Goal: Task Accomplishment & Management: Use online tool/utility

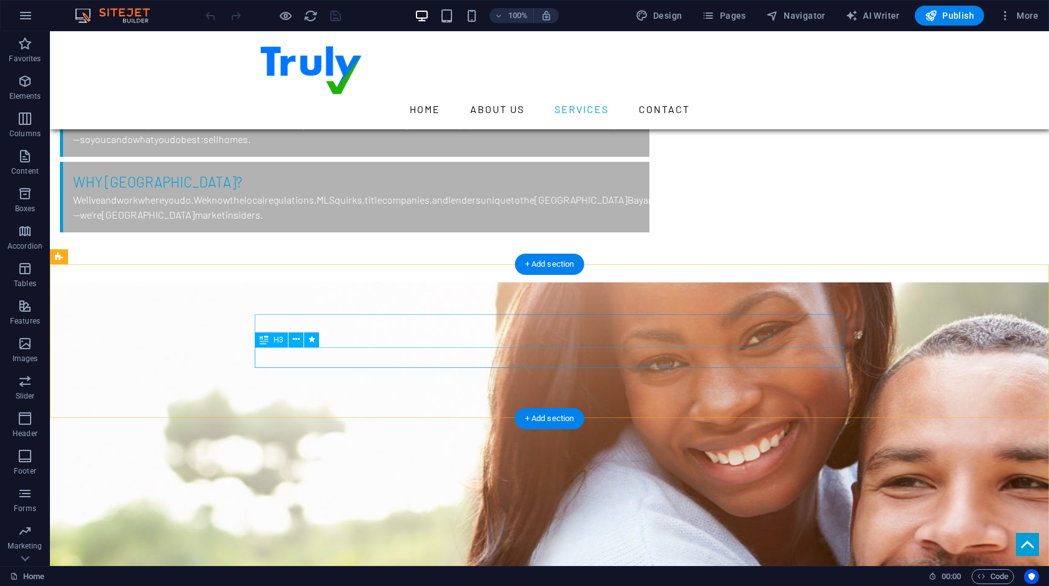
scroll to position [1715, 0]
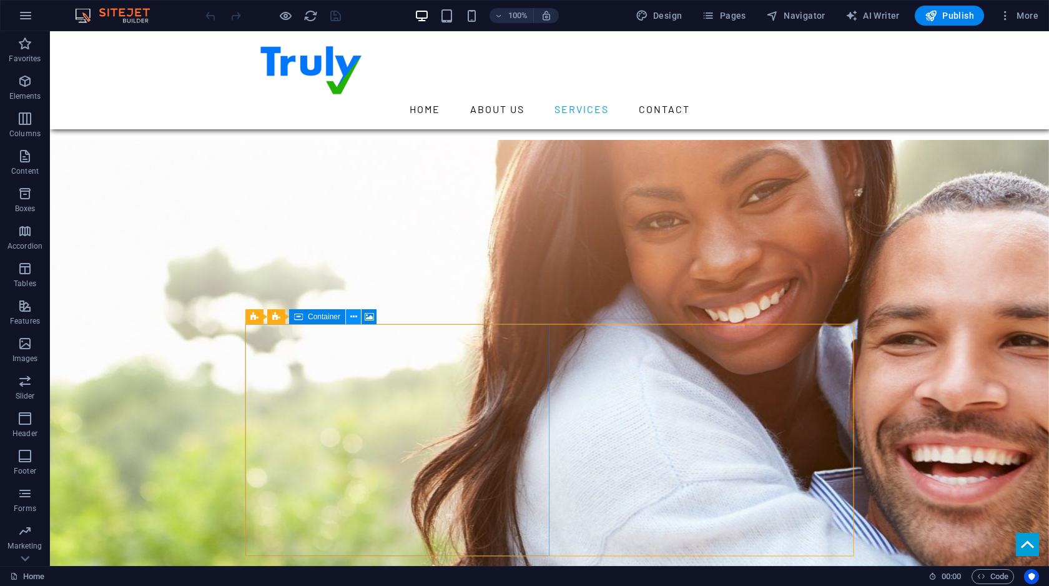
click at [355, 315] on icon at bounding box center [353, 316] width 7 height 13
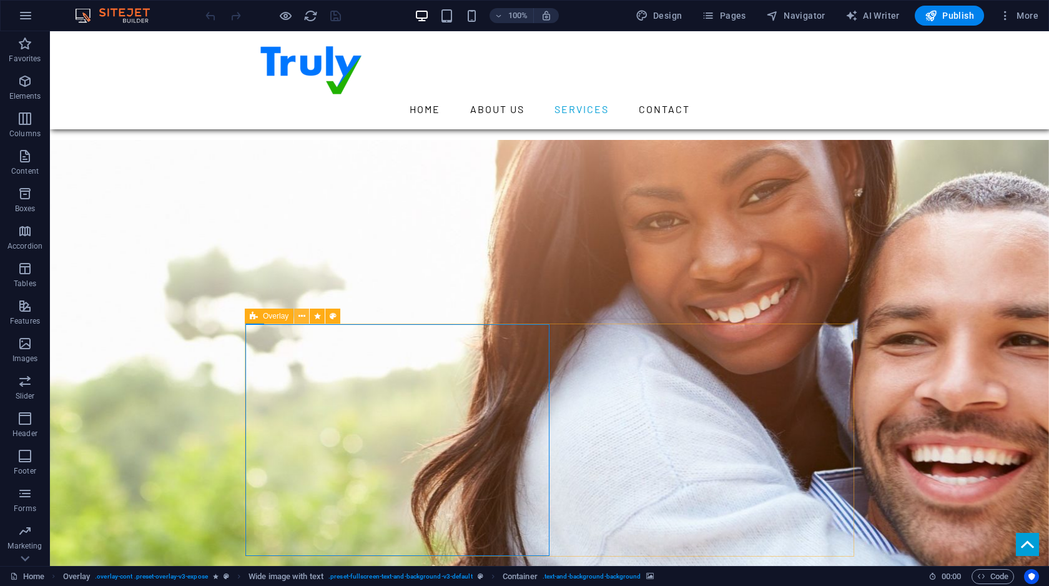
click at [302, 314] on icon at bounding box center [302, 316] width 7 height 13
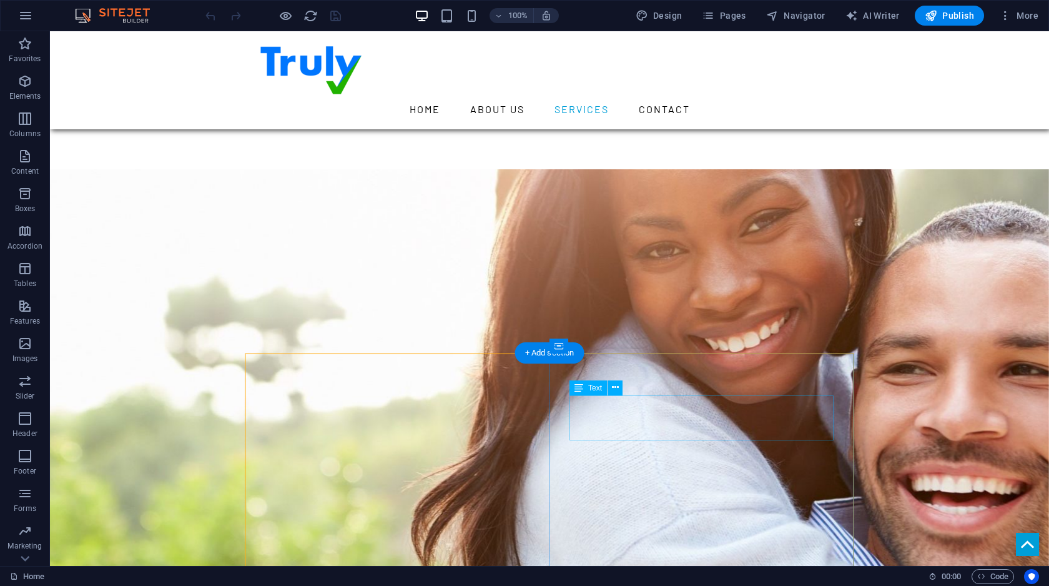
scroll to position [1687, 0]
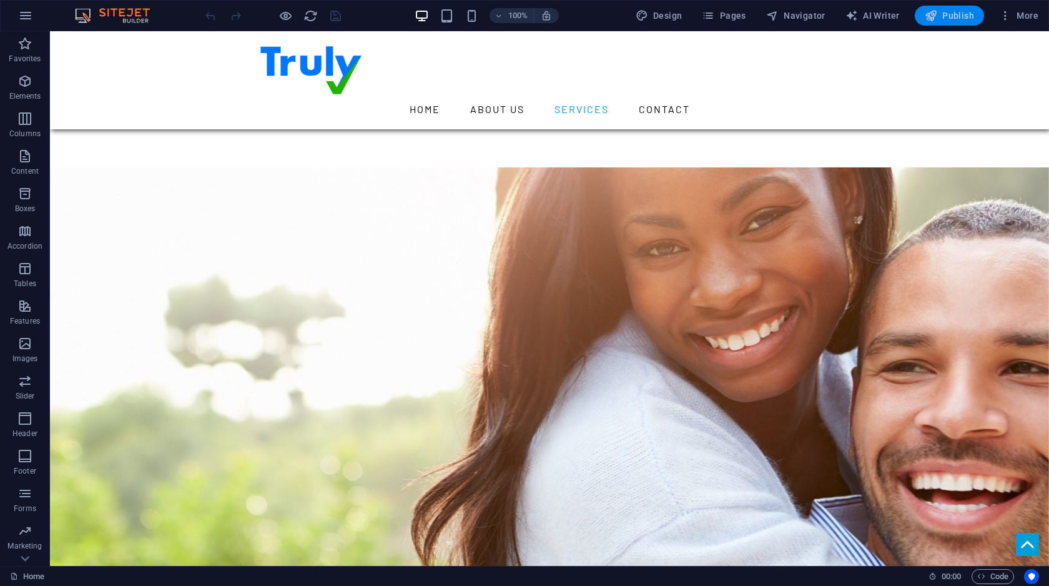
click at [951, 19] on span "Publish" at bounding box center [949, 15] width 49 height 12
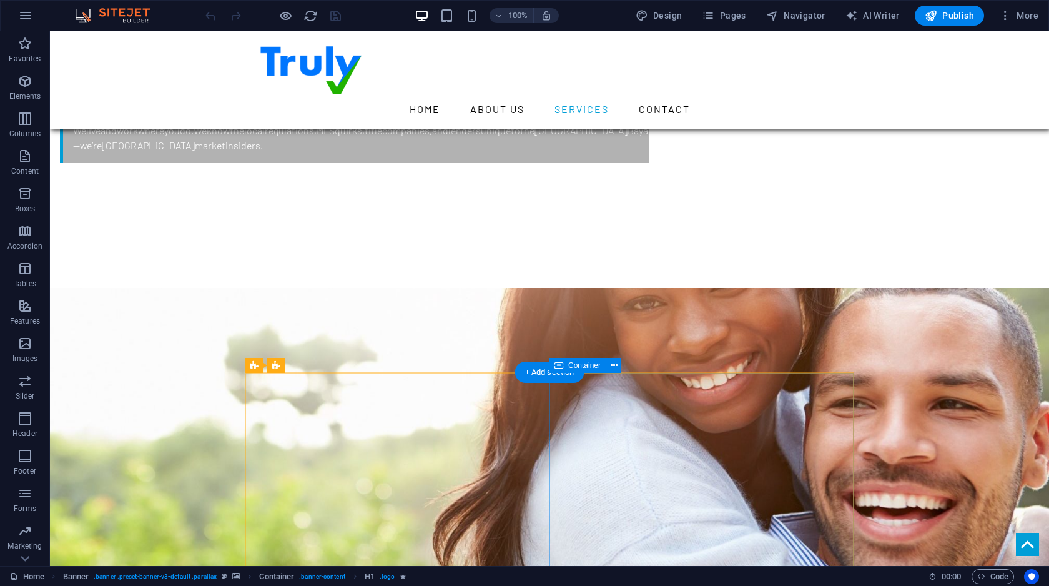
scroll to position [1628, 0]
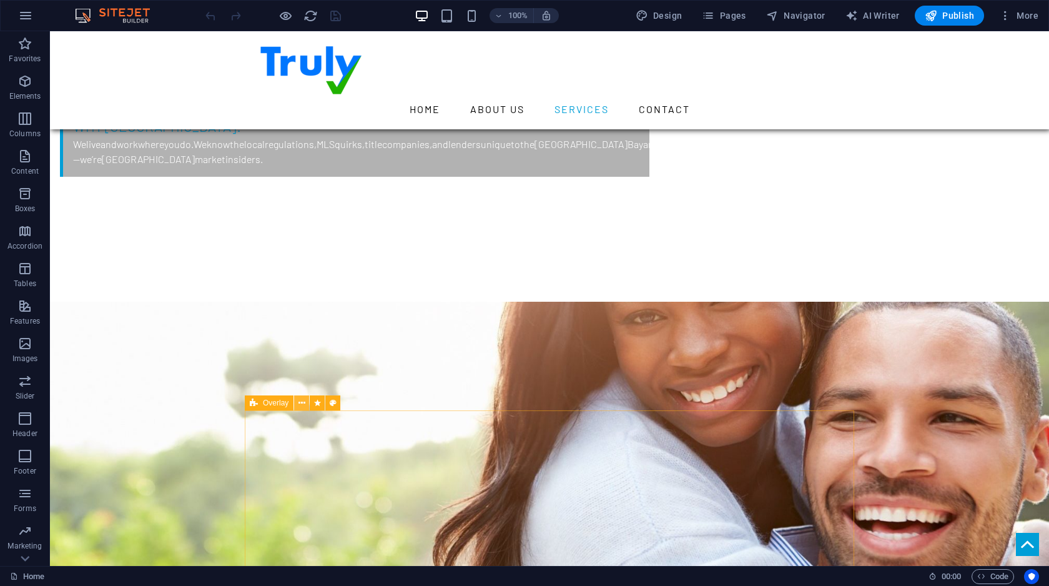
click at [304, 404] on icon at bounding box center [302, 403] width 7 height 13
click at [28, 87] on icon "button" at bounding box center [24, 81] width 15 height 15
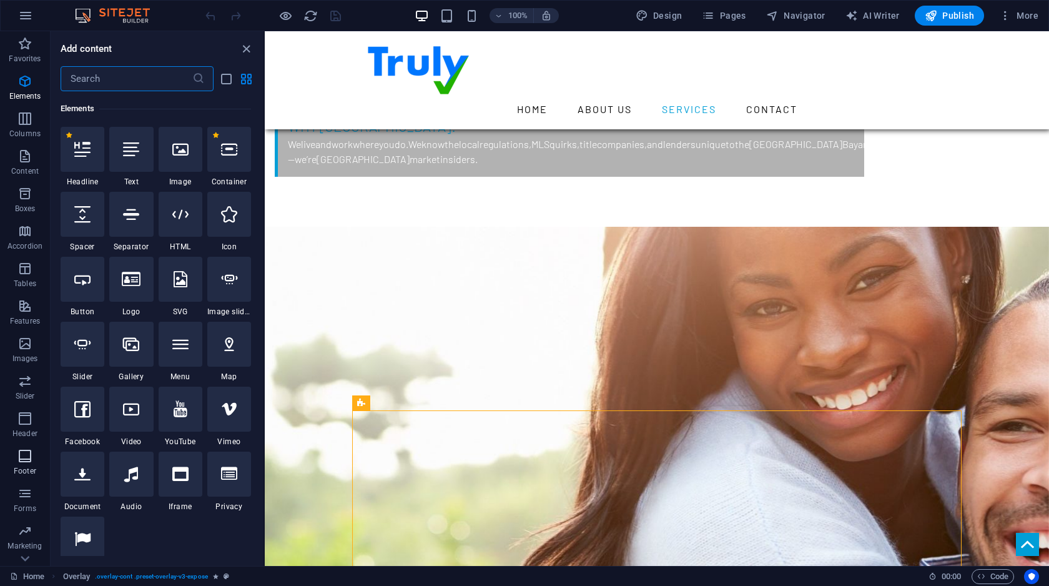
scroll to position [27, 0]
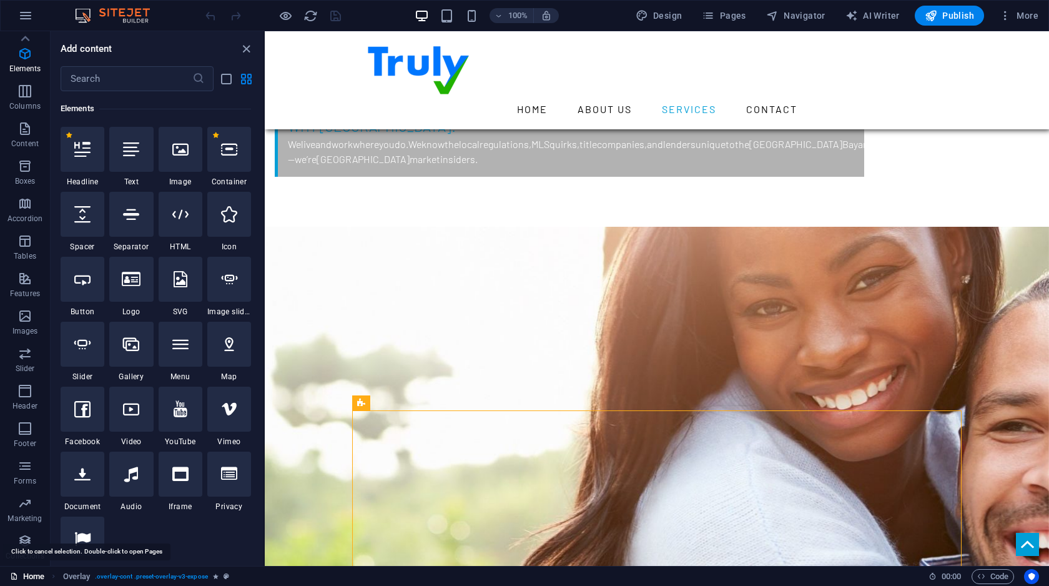
click at [41, 576] on link "Home" at bounding box center [27, 576] width 34 height 15
click at [731, 11] on span "Pages" at bounding box center [724, 15] width 44 height 12
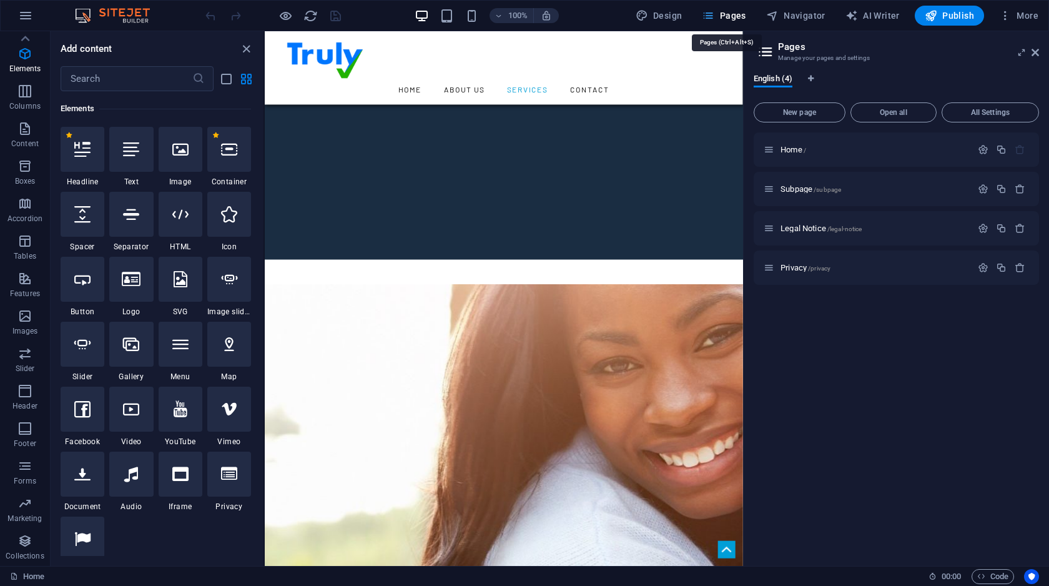
scroll to position [1735, 0]
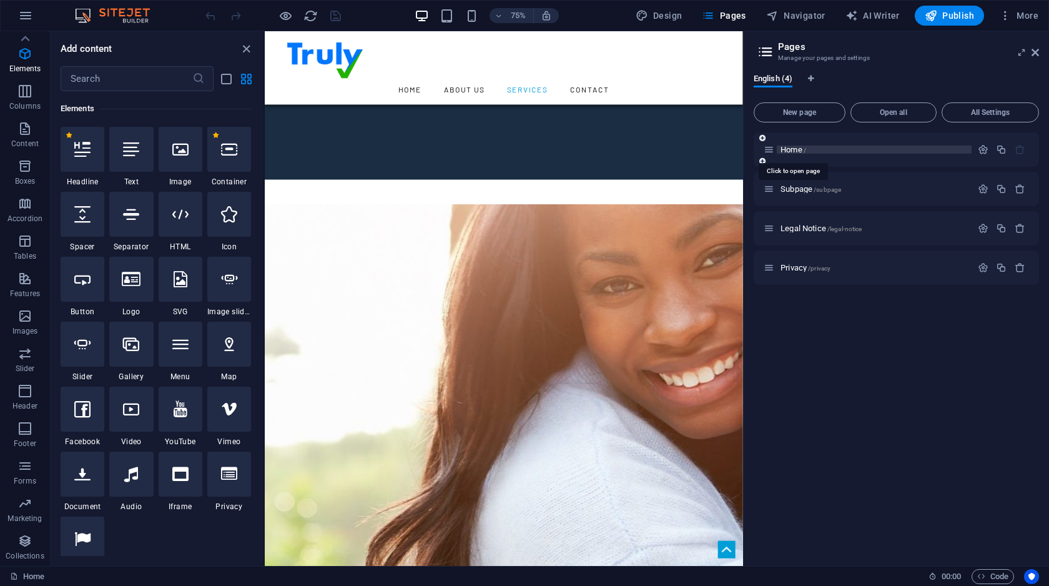
click at [795, 146] on span "Home /" at bounding box center [794, 149] width 26 height 9
click at [810, 149] on p "Home /" at bounding box center [874, 150] width 187 height 8
click at [783, 149] on span "Home /" at bounding box center [794, 149] width 26 height 9
click at [796, 189] on span "Subpage /subpage" at bounding box center [811, 188] width 61 height 9
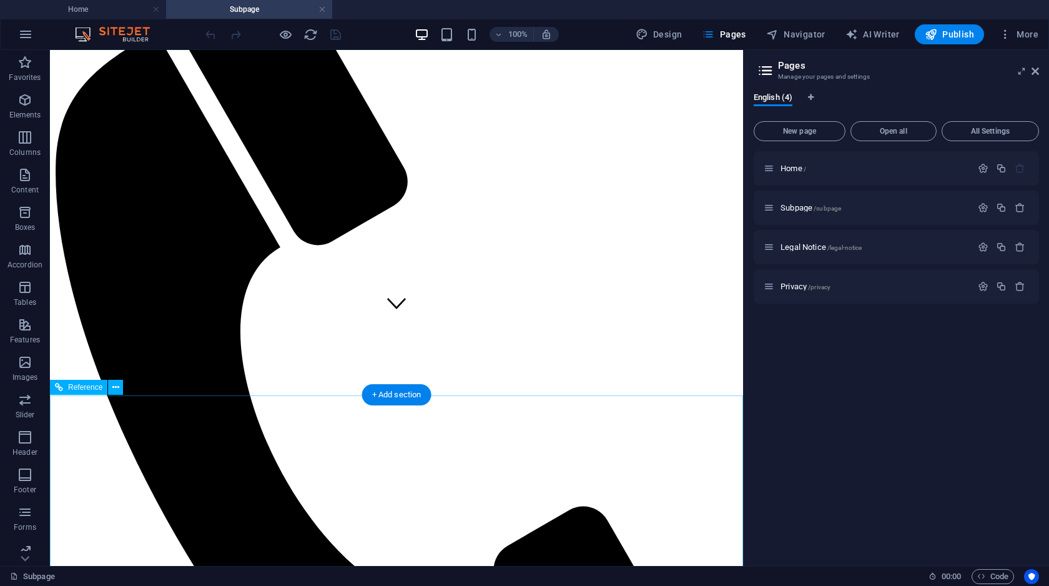
scroll to position [0, 0]
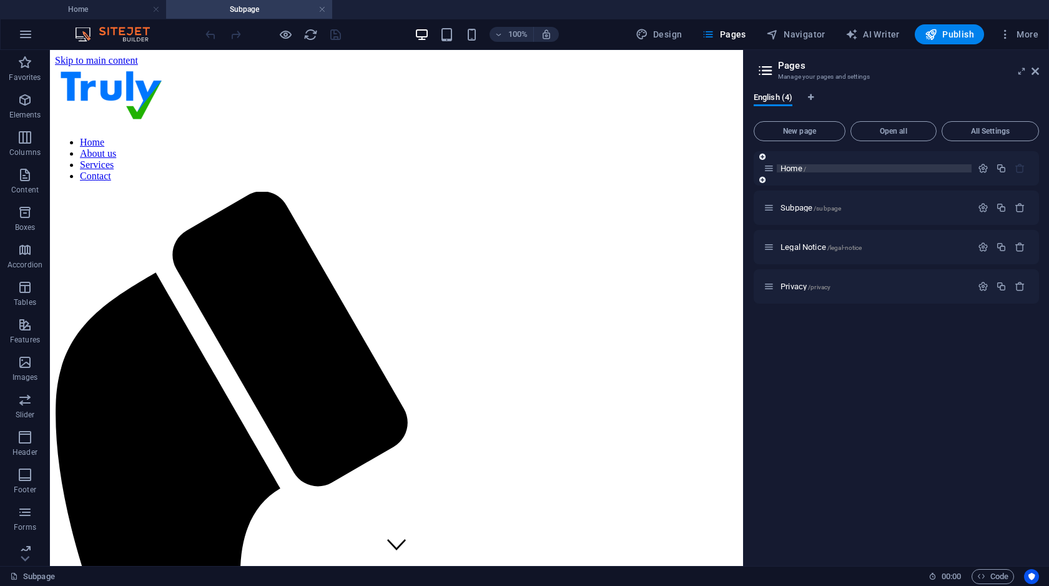
click at [796, 169] on span "Home /" at bounding box center [794, 168] width 26 height 9
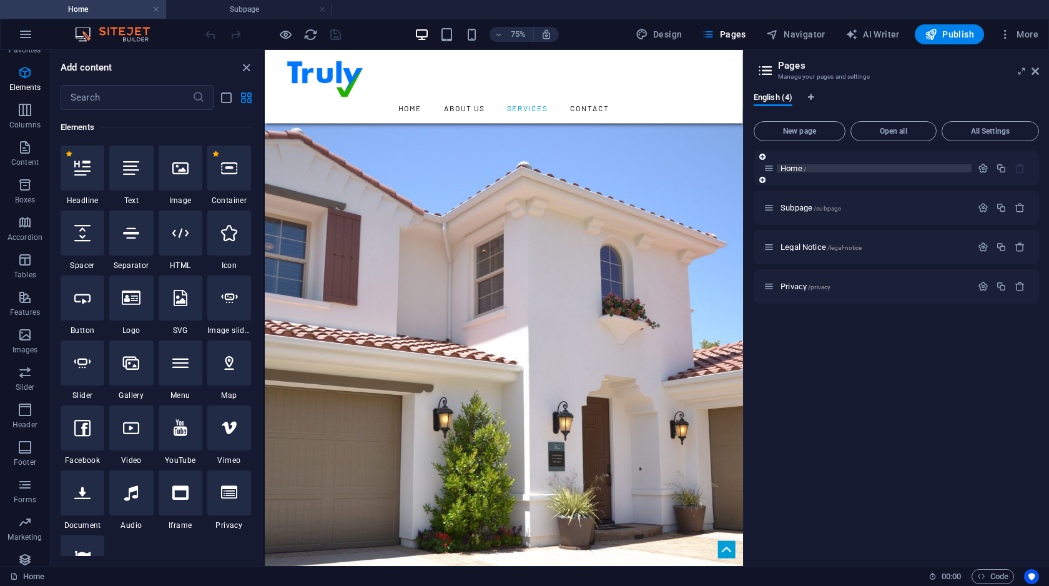
scroll to position [1760, 0]
